Goal: Task Accomplishment & Management: Use online tool/utility

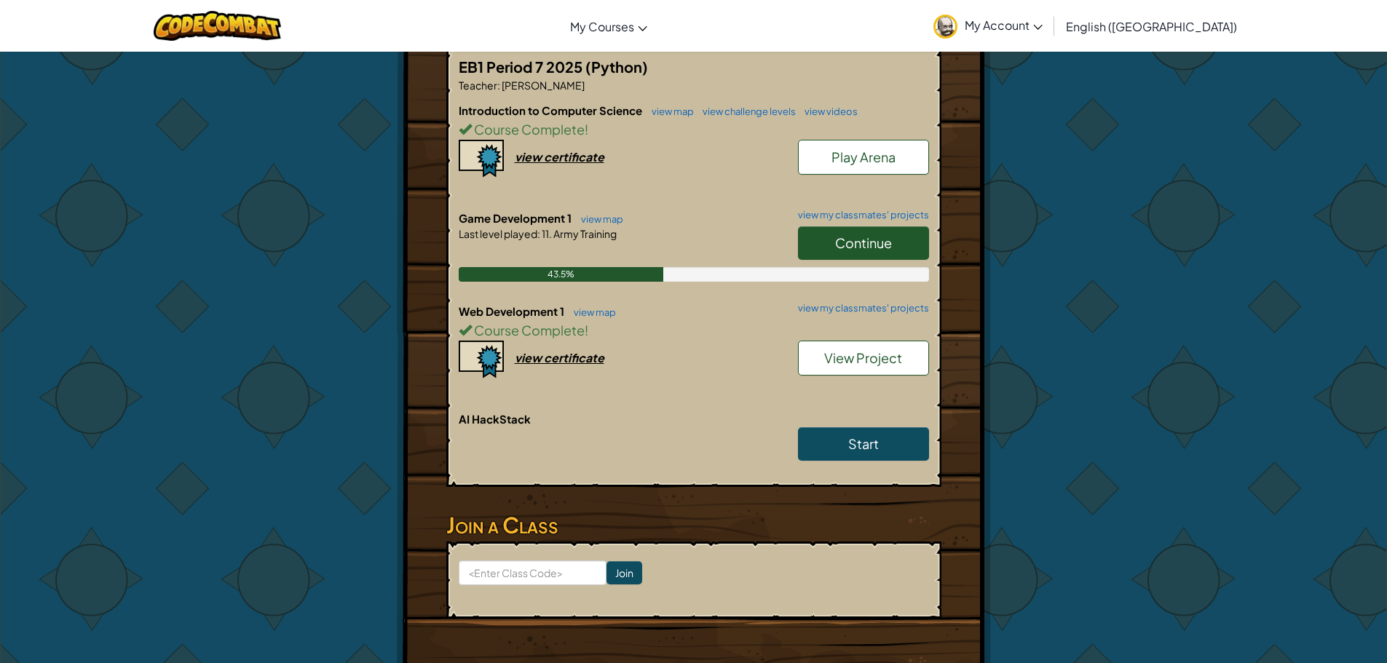
scroll to position [364, 0]
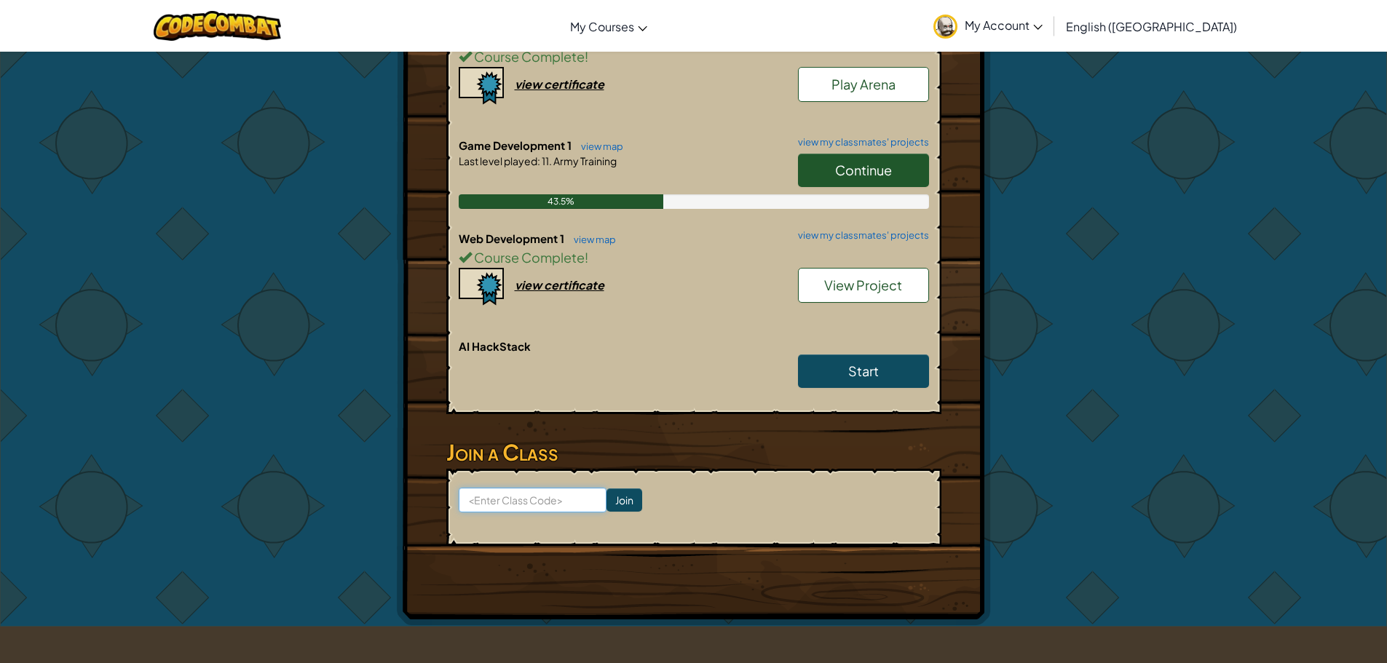
click at [532, 496] on input at bounding box center [533, 500] width 148 height 25
type input "UnderShelfLamp"
click at [607, 501] on input "Join" at bounding box center [625, 500] width 36 height 23
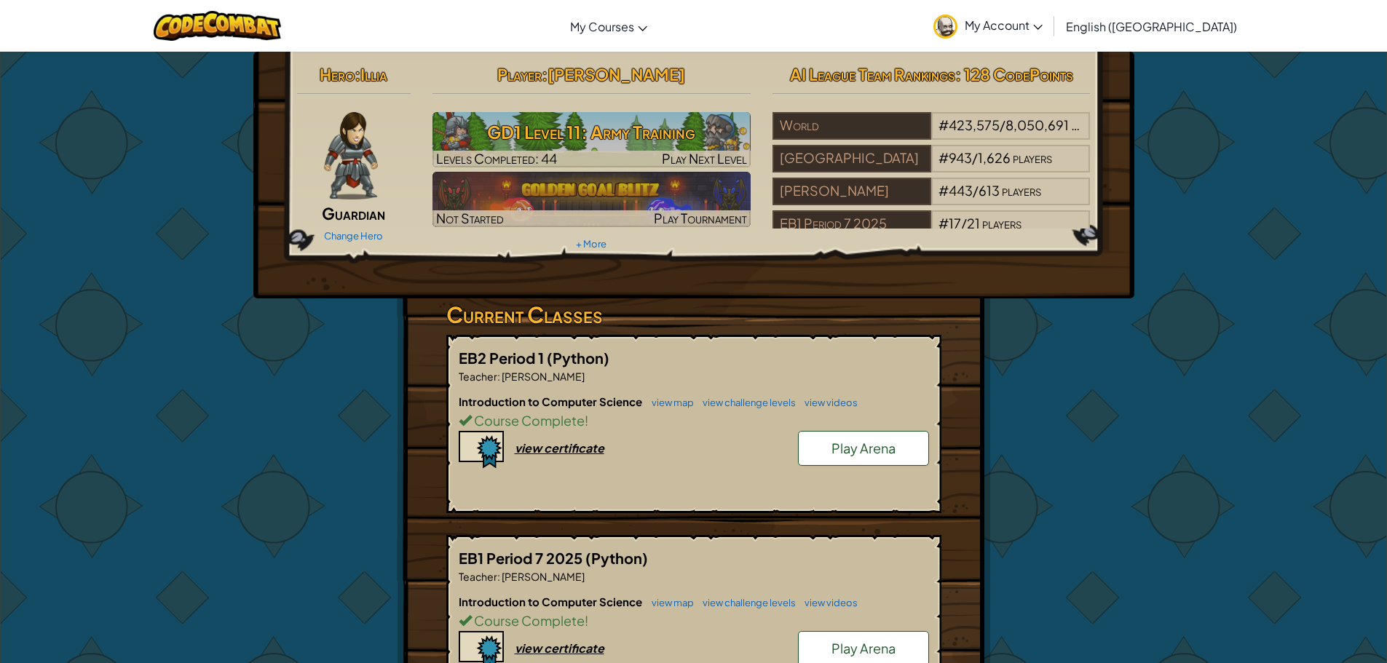
click at [370, 229] on div "Change Hero" at bounding box center [354, 235] width 114 height 23
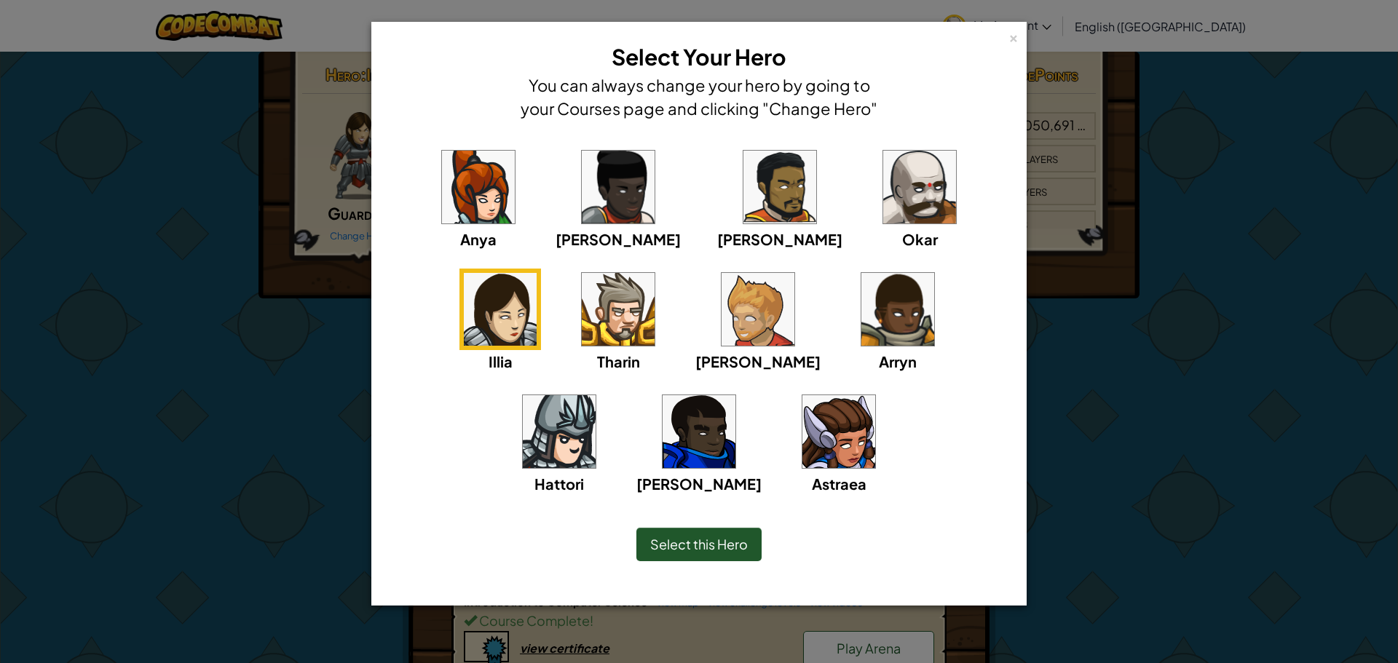
click at [883, 203] on img at bounding box center [919, 187] width 73 height 73
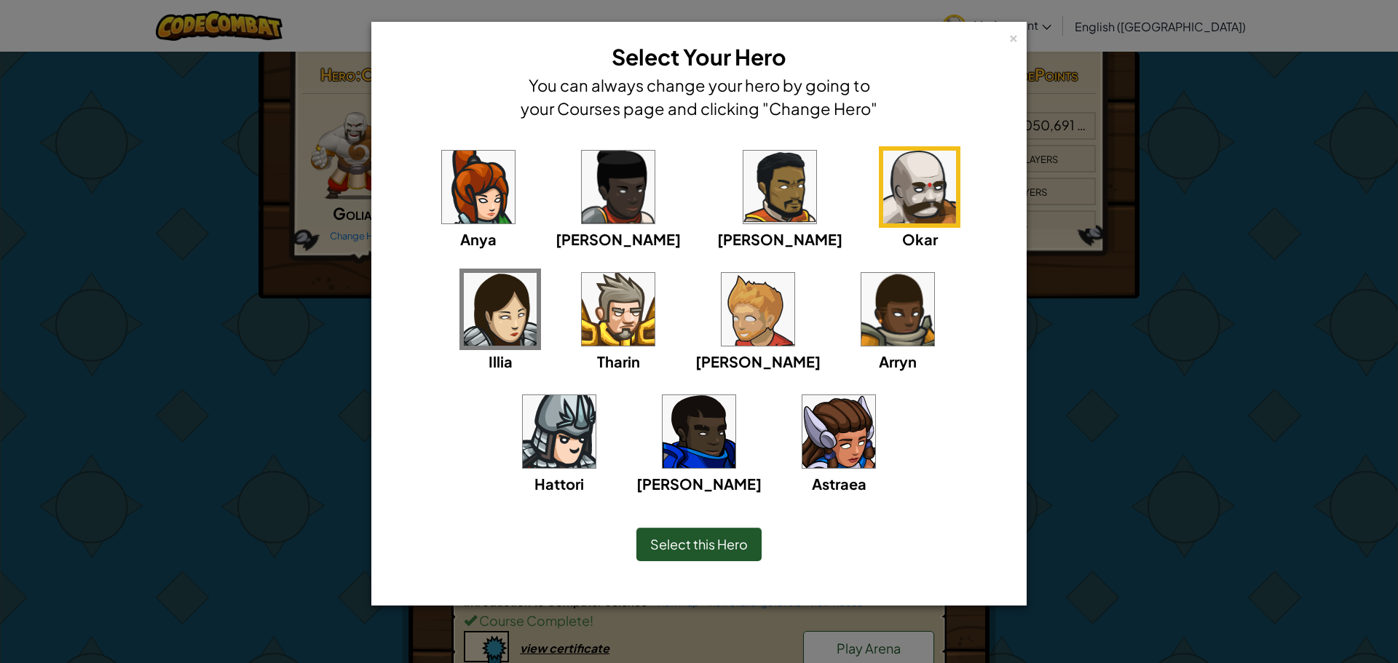
click at [1033, 167] on div "× Select Your Hero You can always change your hero by going to your Courses pag…" at bounding box center [699, 331] width 1398 height 663
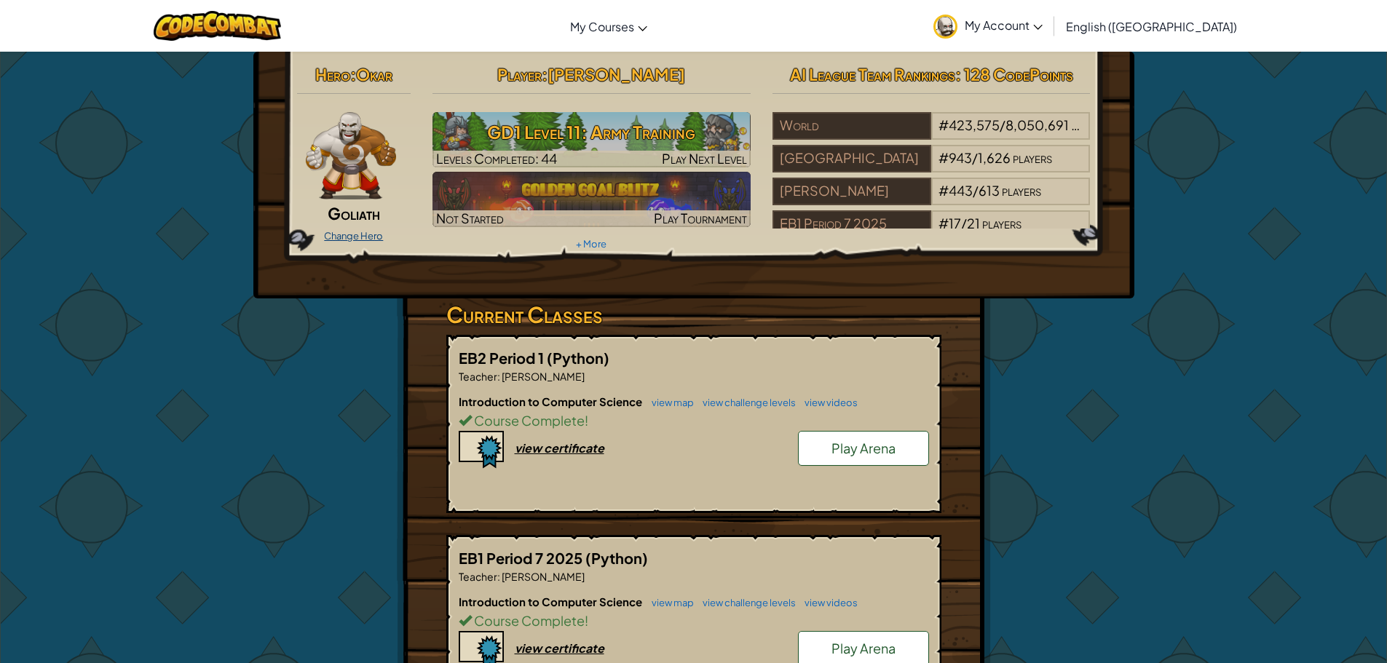
click at [334, 232] on link "Change Hero" at bounding box center [353, 236] width 59 height 12
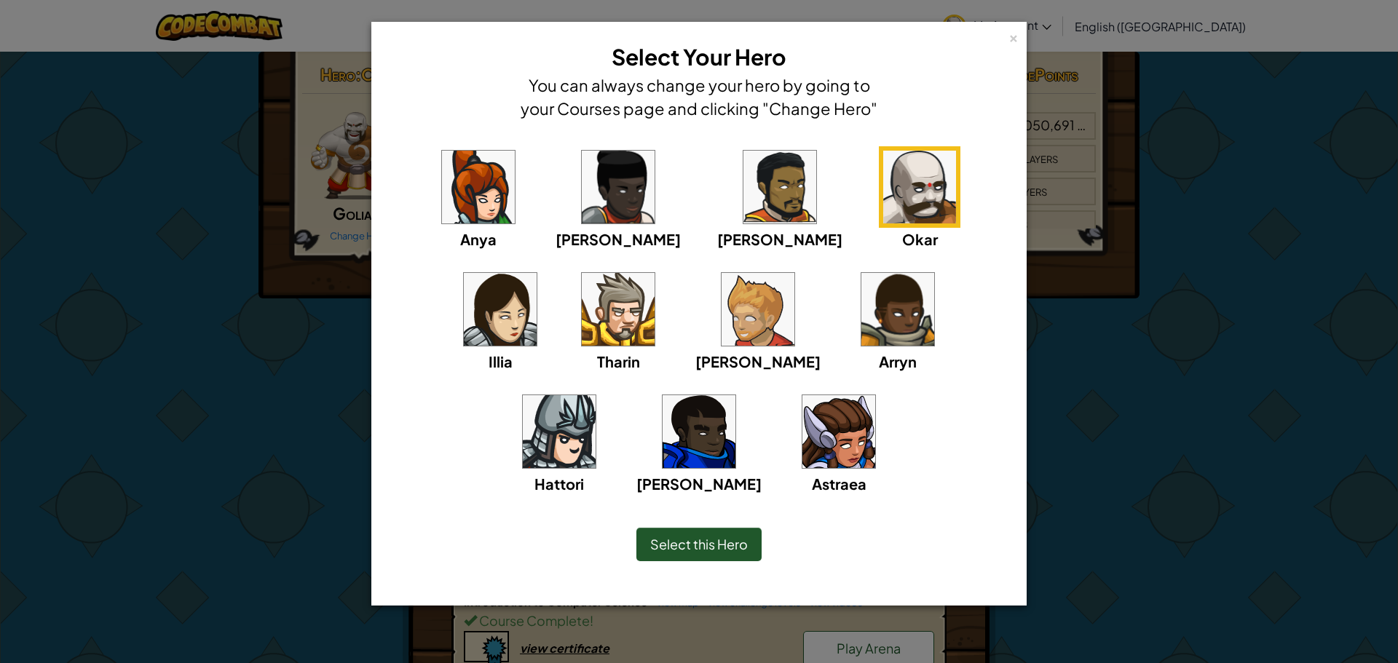
click at [803, 423] on img at bounding box center [839, 431] width 73 height 73
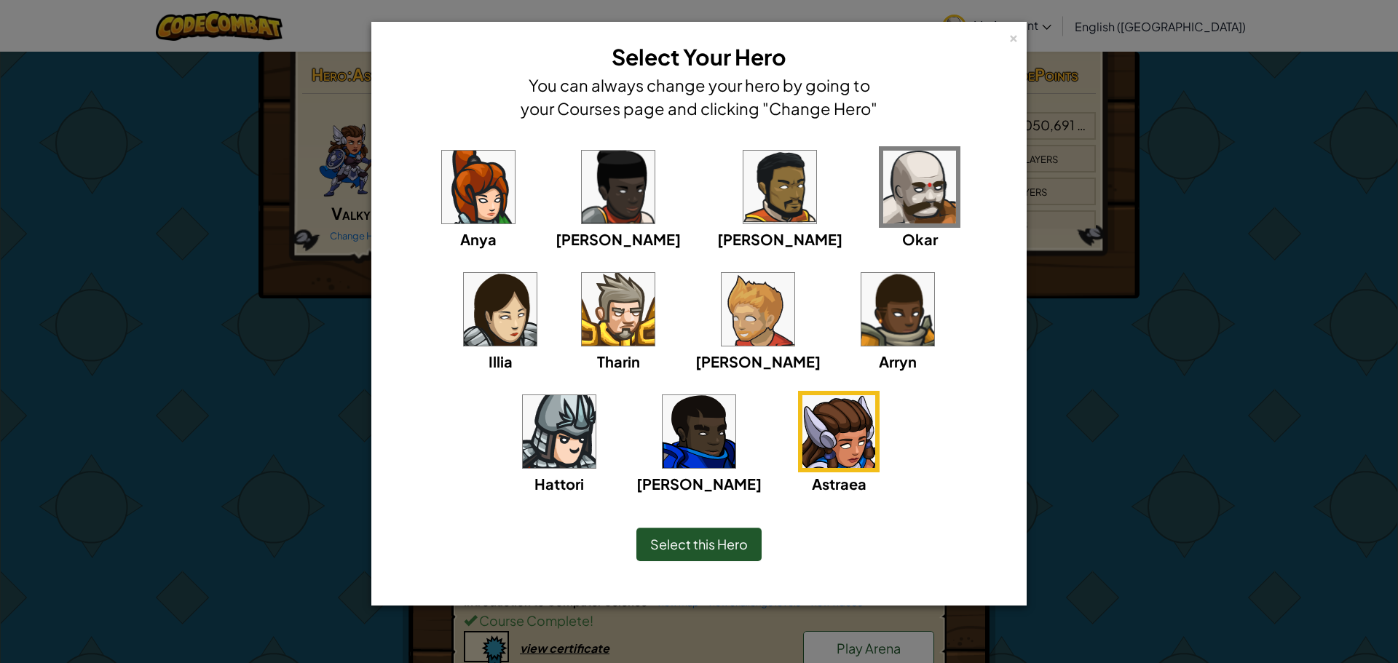
click at [1211, 486] on div "× Select Your Hero You can always change your hero by going to your Courses pag…" at bounding box center [699, 331] width 1398 height 663
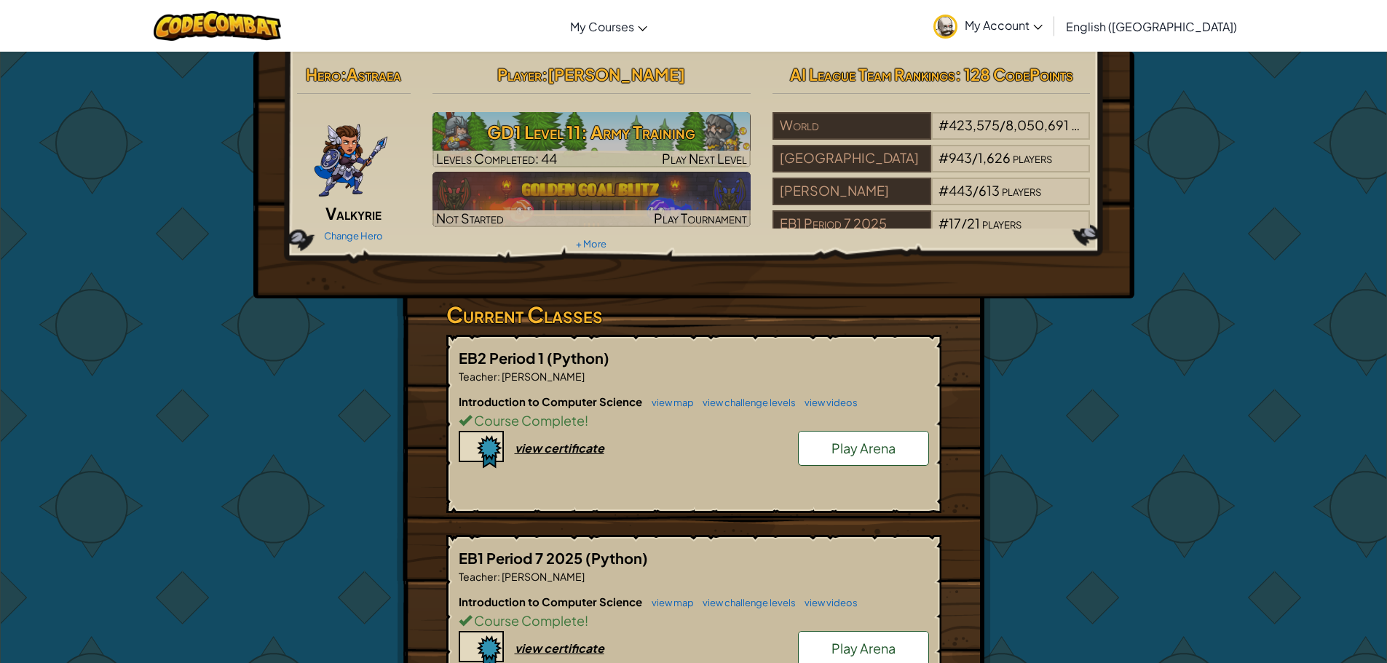
click at [360, 219] on span "Valkyrie" at bounding box center [354, 213] width 56 height 20
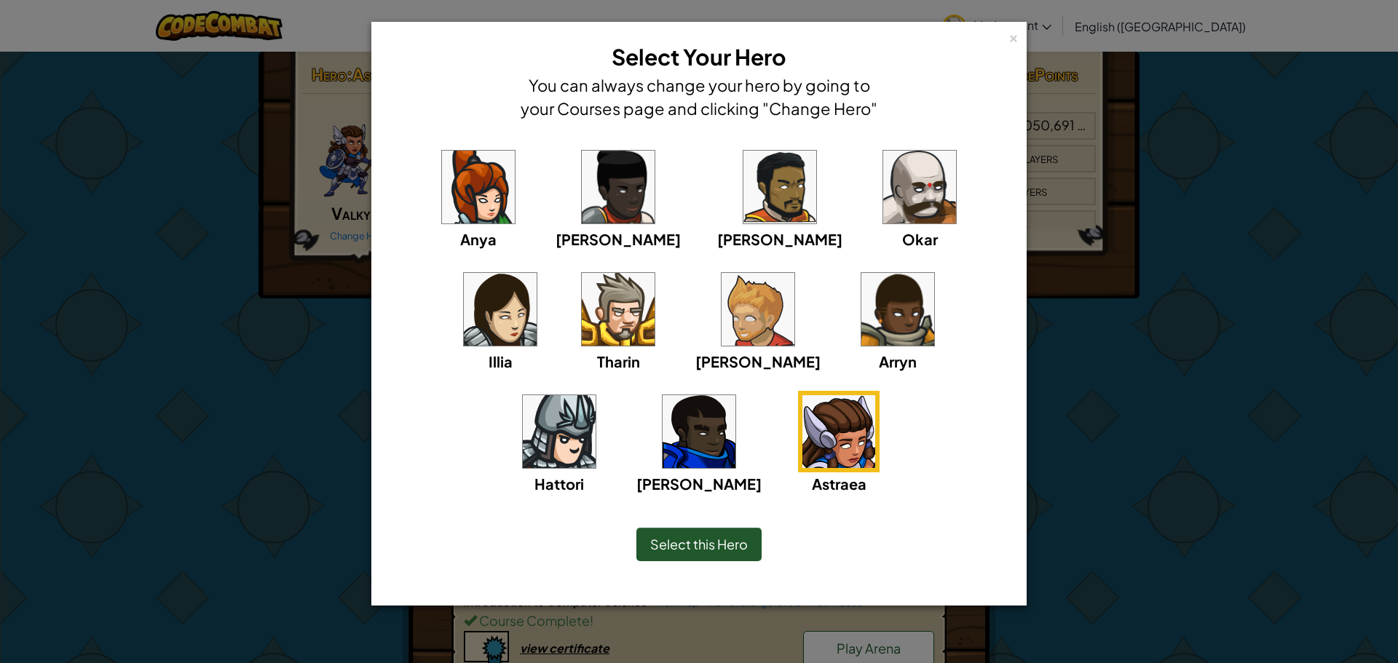
click at [883, 181] on img at bounding box center [919, 187] width 73 height 73
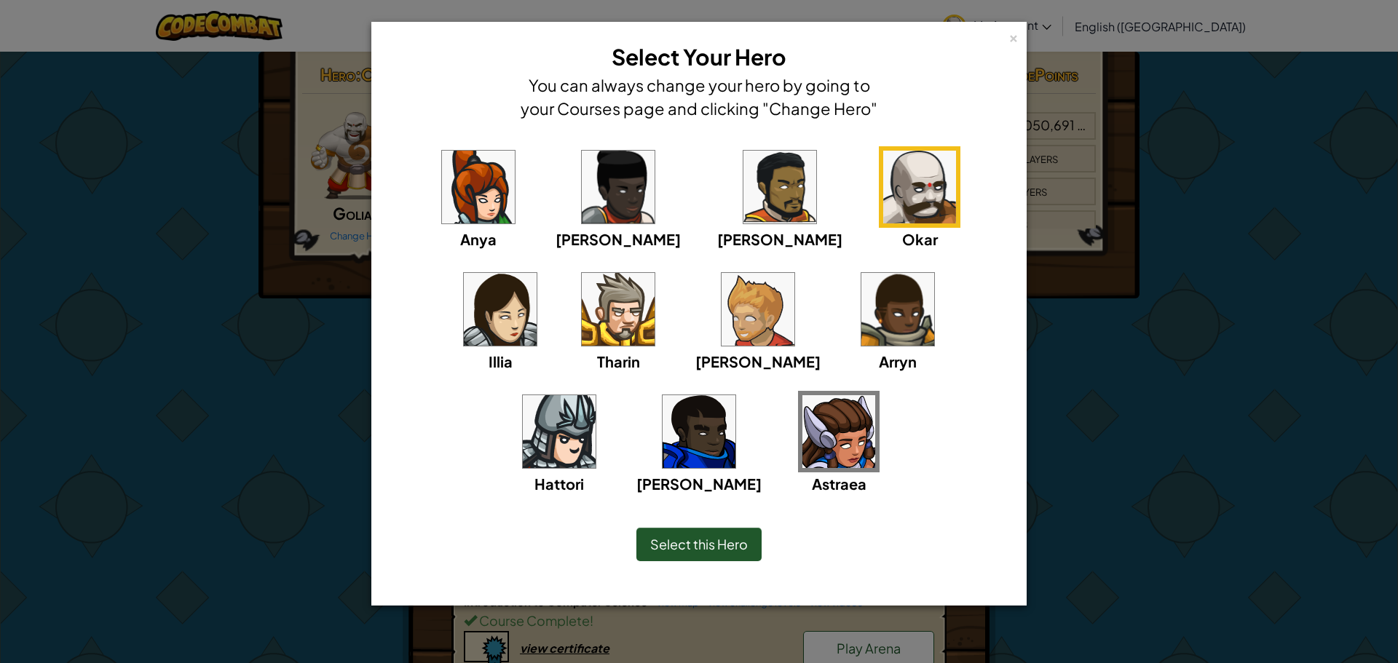
click at [1026, 368] on div "× Select Your Hero You can always change your hero by going to your Courses pag…" at bounding box center [698, 314] width 655 height 584
click at [1010, 34] on div "×" at bounding box center [1014, 35] width 10 height 15
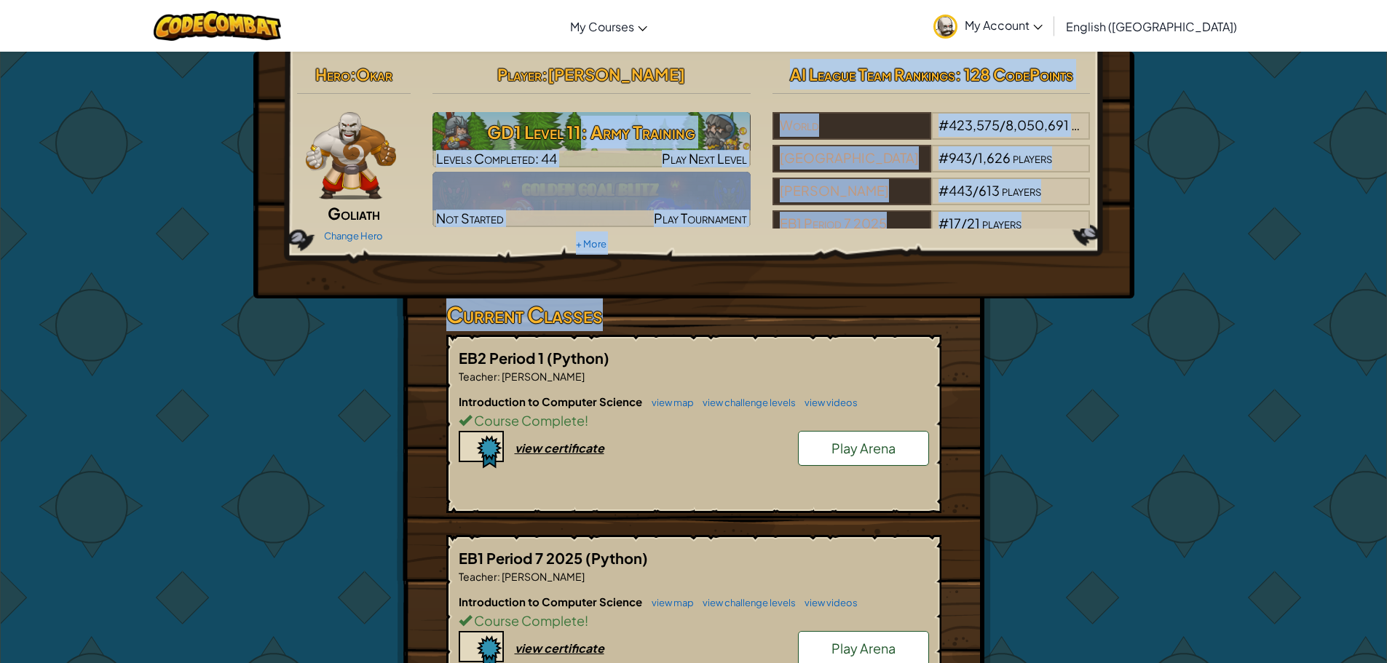
drag, startPoint x: 583, startPoint y: 147, endPoint x: 1344, endPoint y: 315, distance: 778.7
click at [1344, 315] on div "Hero : Okar Goliath Change Hero Player : [PERSON_NAME] GD1 Level 11: Army Train…" at bounding box center [693, 621] width 1387 height 1141
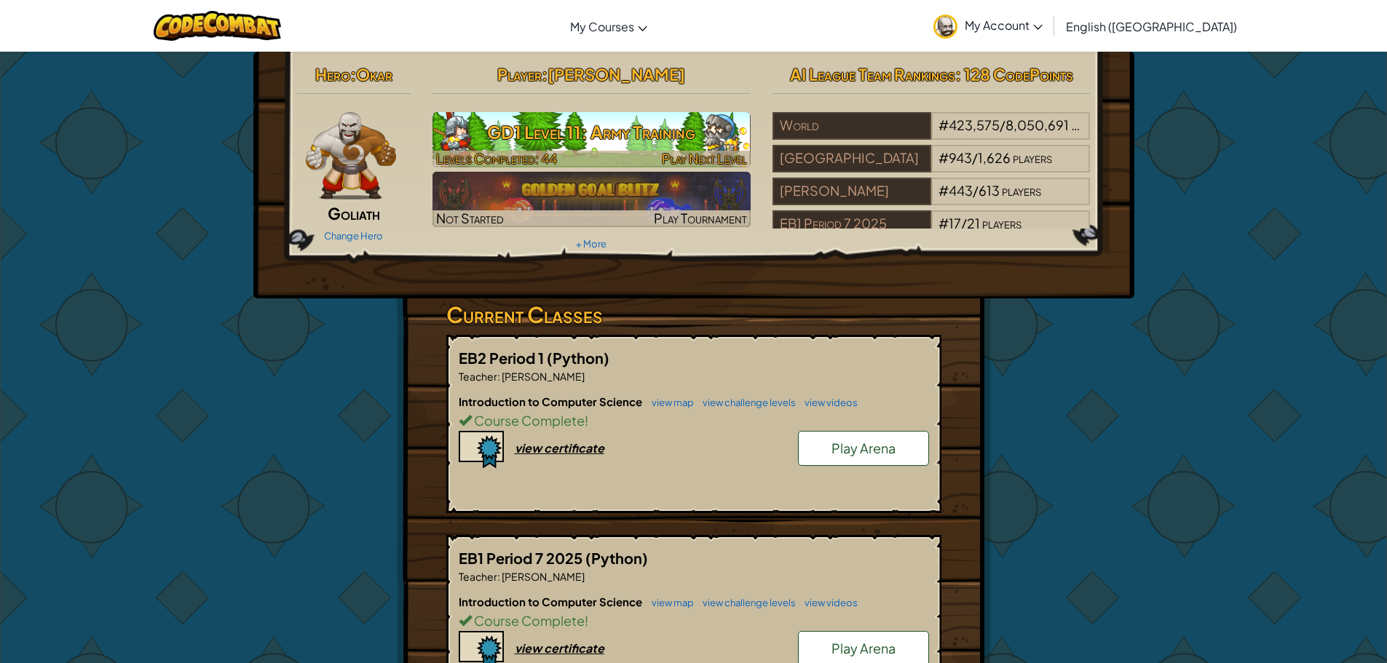
click at [650, 135] on h3 "GD1 Level 11: Army Training" at bounding box center [592, 132] width 318 height 33
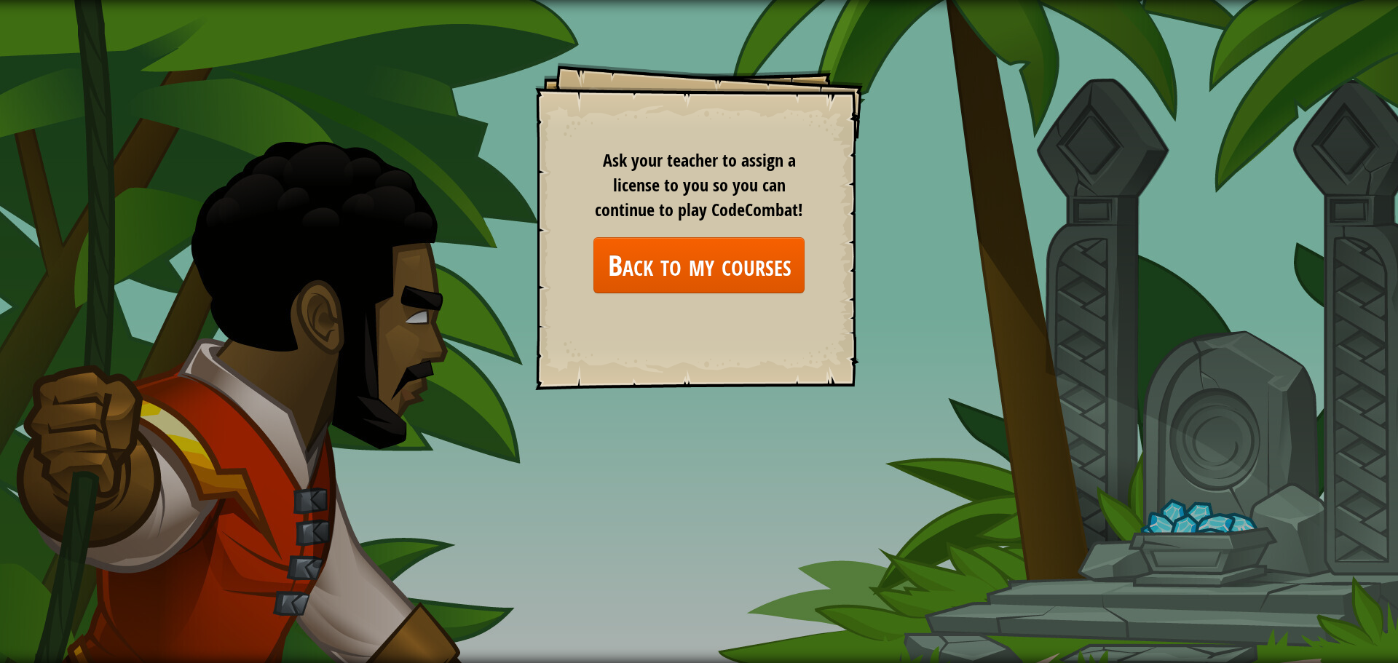
click at [683, 297] on div "Goals Start Level Error loading from server. Try refreshing the page. You'll ne…" at bounding box center [699, 227] width 328 height 328
click at [683, 279] on link "Back to my courses" at bounding box center [699, 265] width 211 height 56
